Goal: Information Seeking & Learning: Learn about a topic

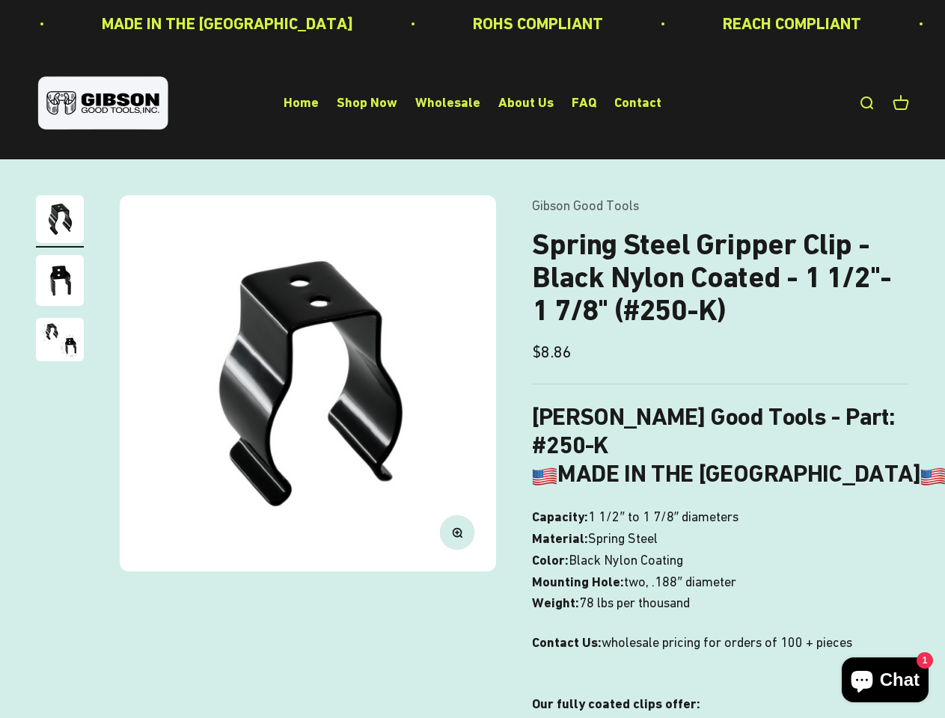
click at [472, 359] on img at bounding box center [308, 383] width 376 height 376
click at [307, 383] on img at bounding box center [308, 383] width 376 height 376
click at [457, 532] on icon "button" at bounding box center [457, 532] width 4 height 4
click at [60, 221] on img "Go to item 1" at bounding box center [60, 219] width 48 height 48
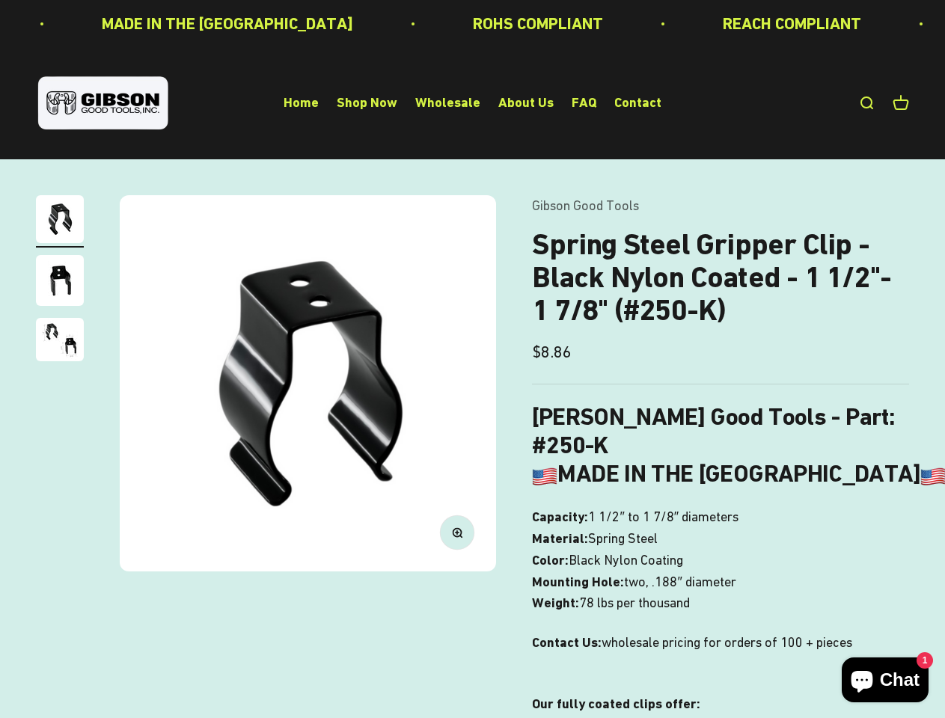
click at [60, 283] on img "Go to item 2" at bounding box center [60, 280] width 48 height 51
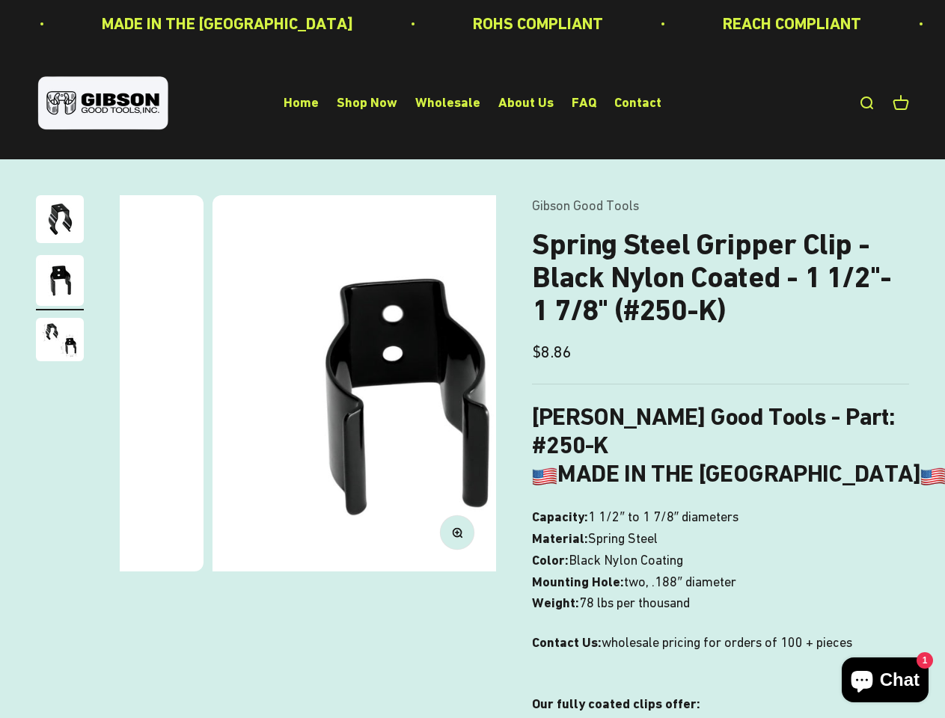
click at [60, 342] on img "Go to item 3" at bounding box center [60, 339] width 48 height 43
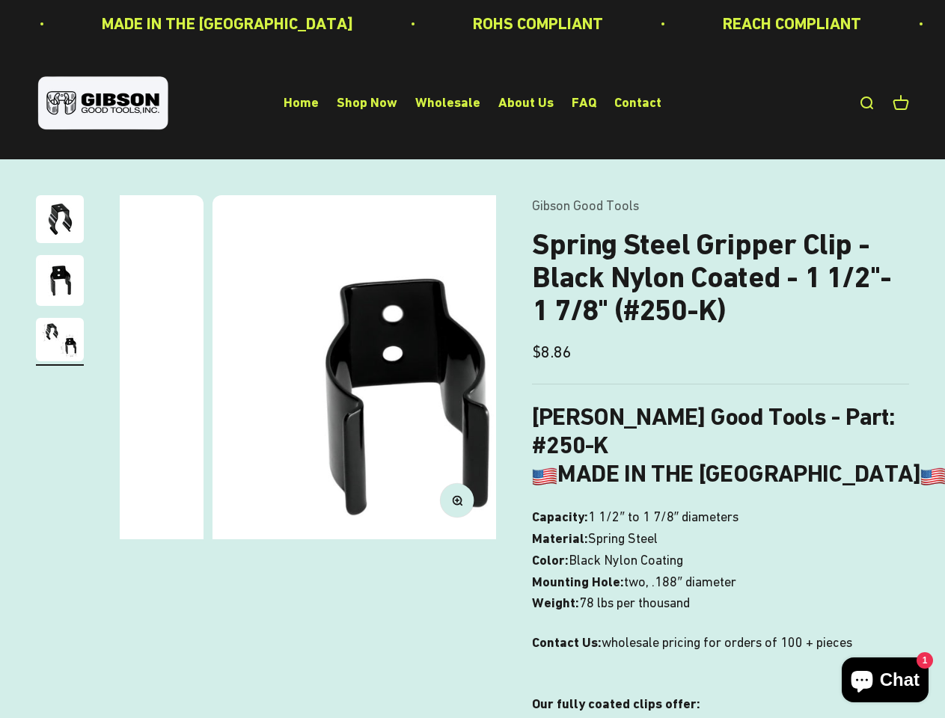
scroll to position [0, 770]
